Goal: Information Seeking & Learning: Learn about a topic

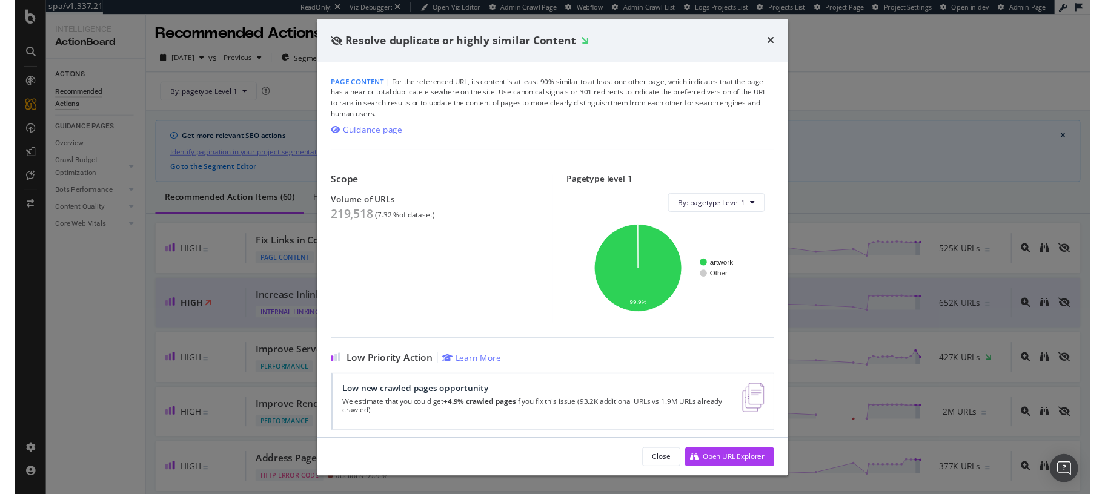
scroll to position [353, 0]
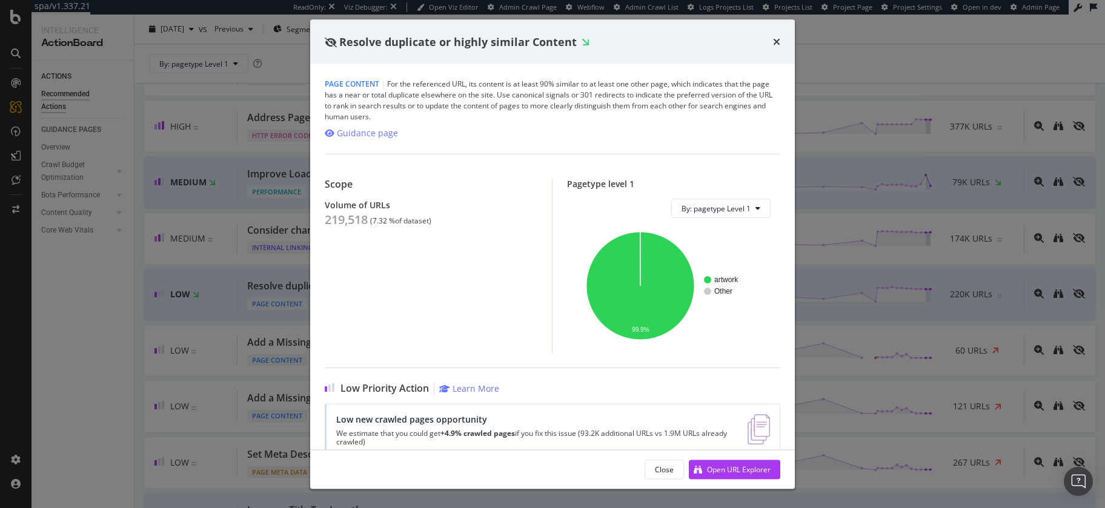
click at [874, 75] on div "Resolve duplicate or highly similar Content Page Content | For the referenced U…" at bounding box center [552, 254] width 1105 height 508
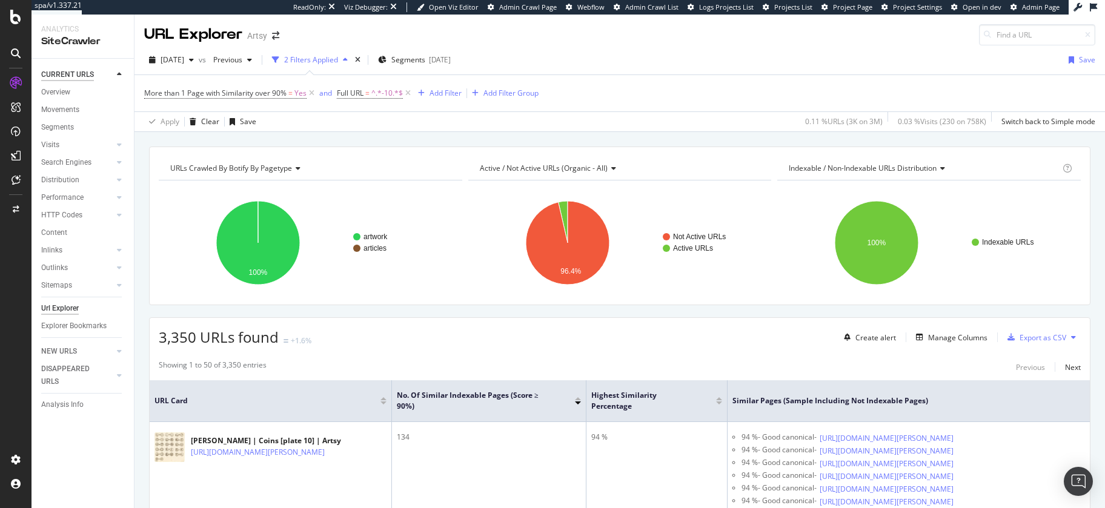
scroll to position [1234, 0]
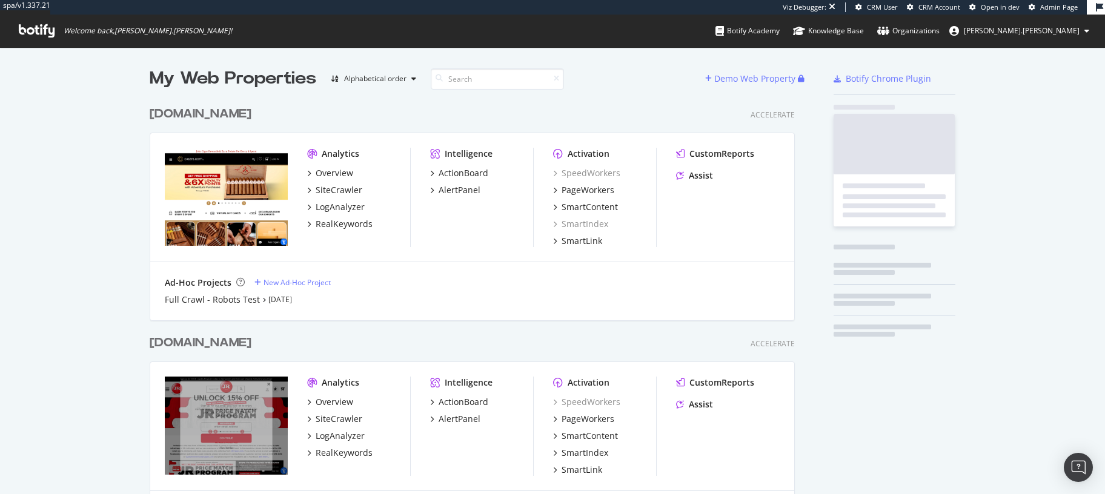
scroll to position [435, 648]
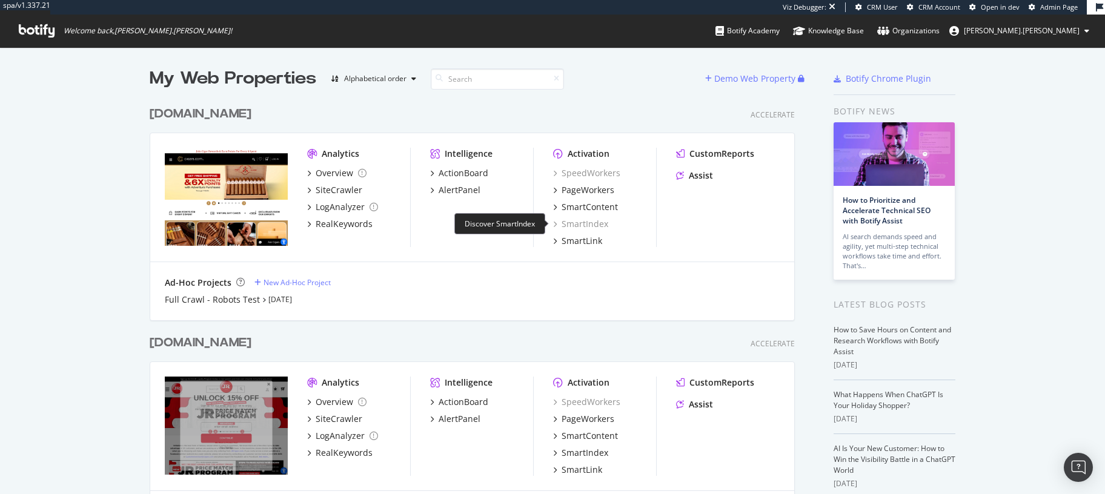
click at [593, 224] on div "SmartIndex" at bounding box center [580, 224] width 55 height 12
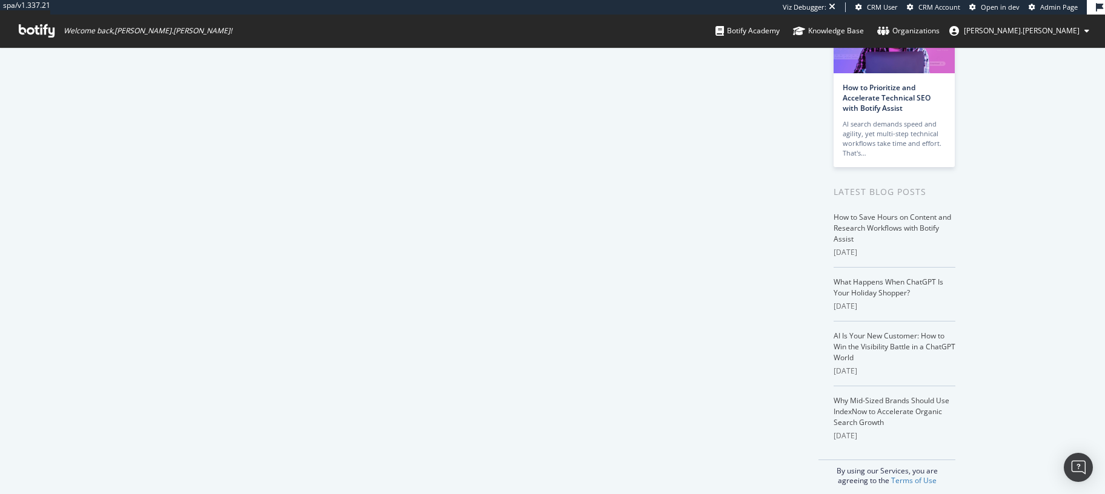
scroll to position [122, 0]
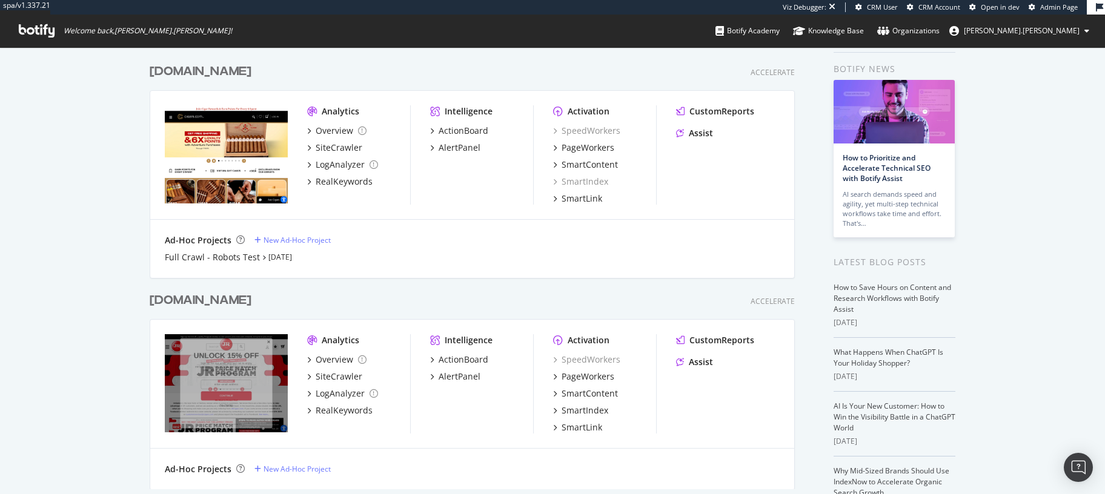
scroll to position [53, 0]
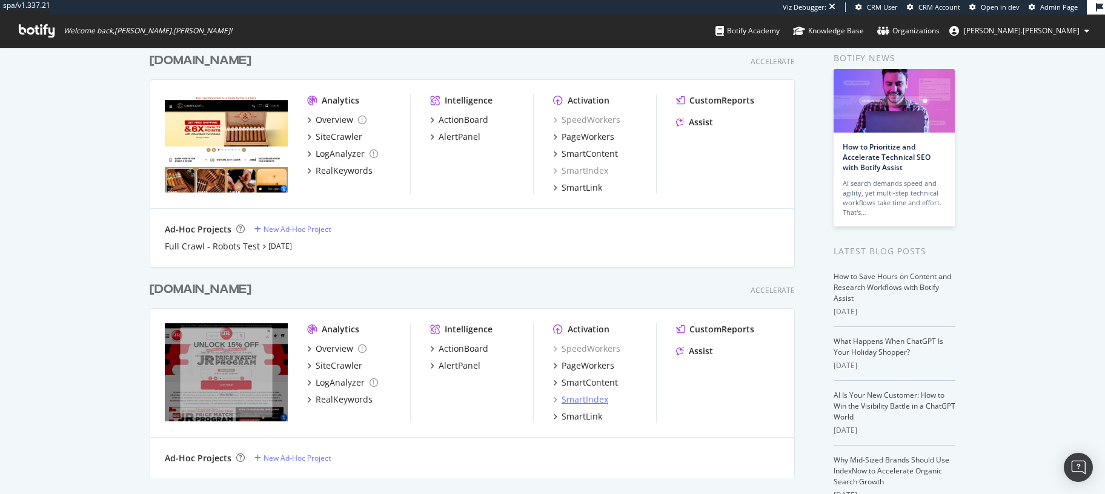
click at [582, 401] on div "SmartIndex" at bounding box center [585, 400] width 47 height 12
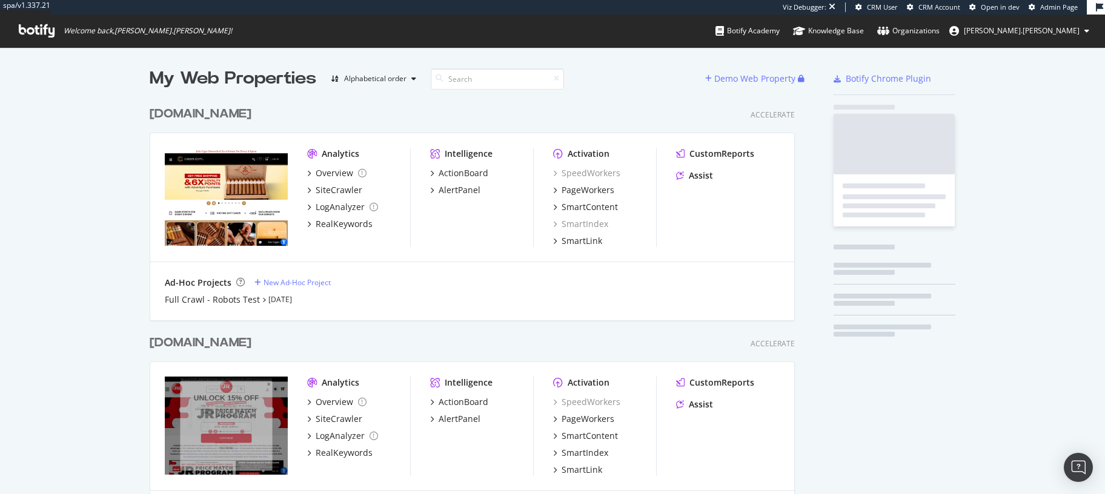
scroll to position [435, 648]
